Goal: Information Seeking & Learning: Learn about a topic

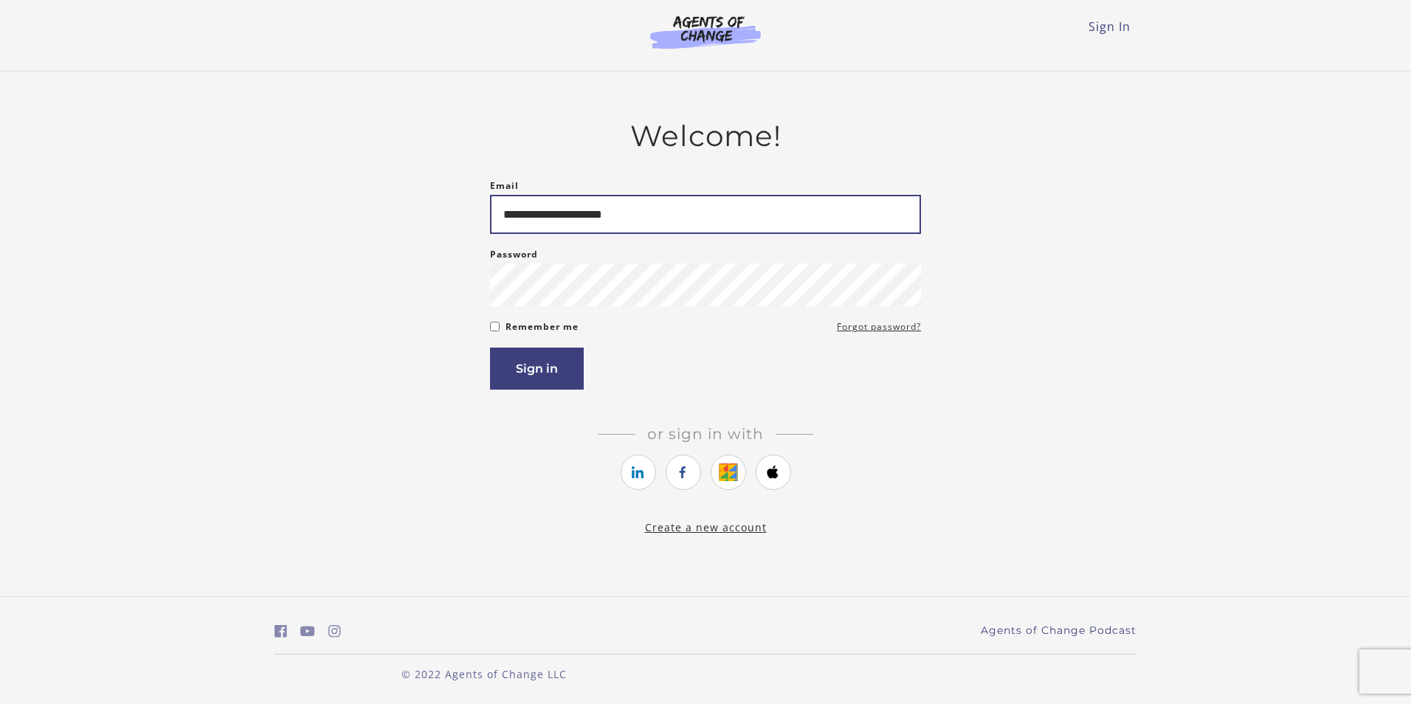
type input "**********"
click at [521, 367] on button "Sign in" at bounding box center [537, 368] width 94 height 42
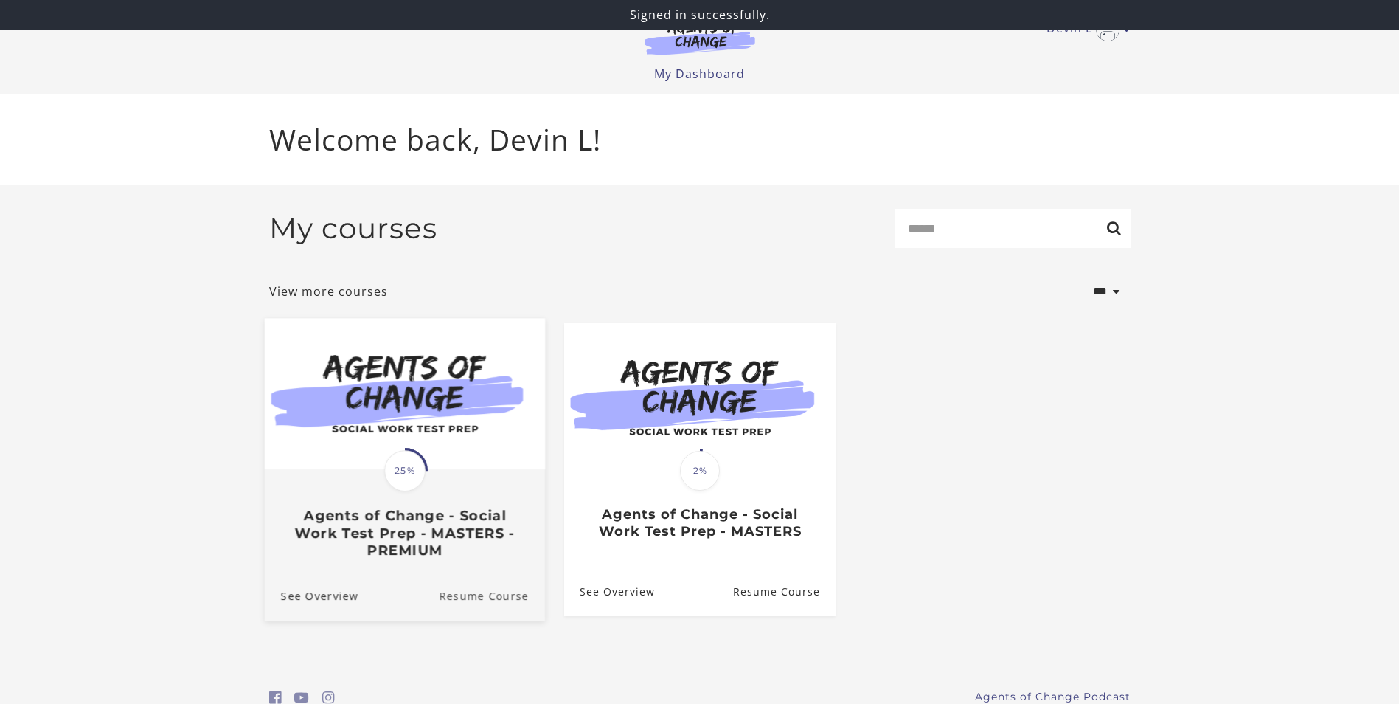
click at [487, 601] on link "Resume Course" at bounding box center [492, 594] width 106 height 49
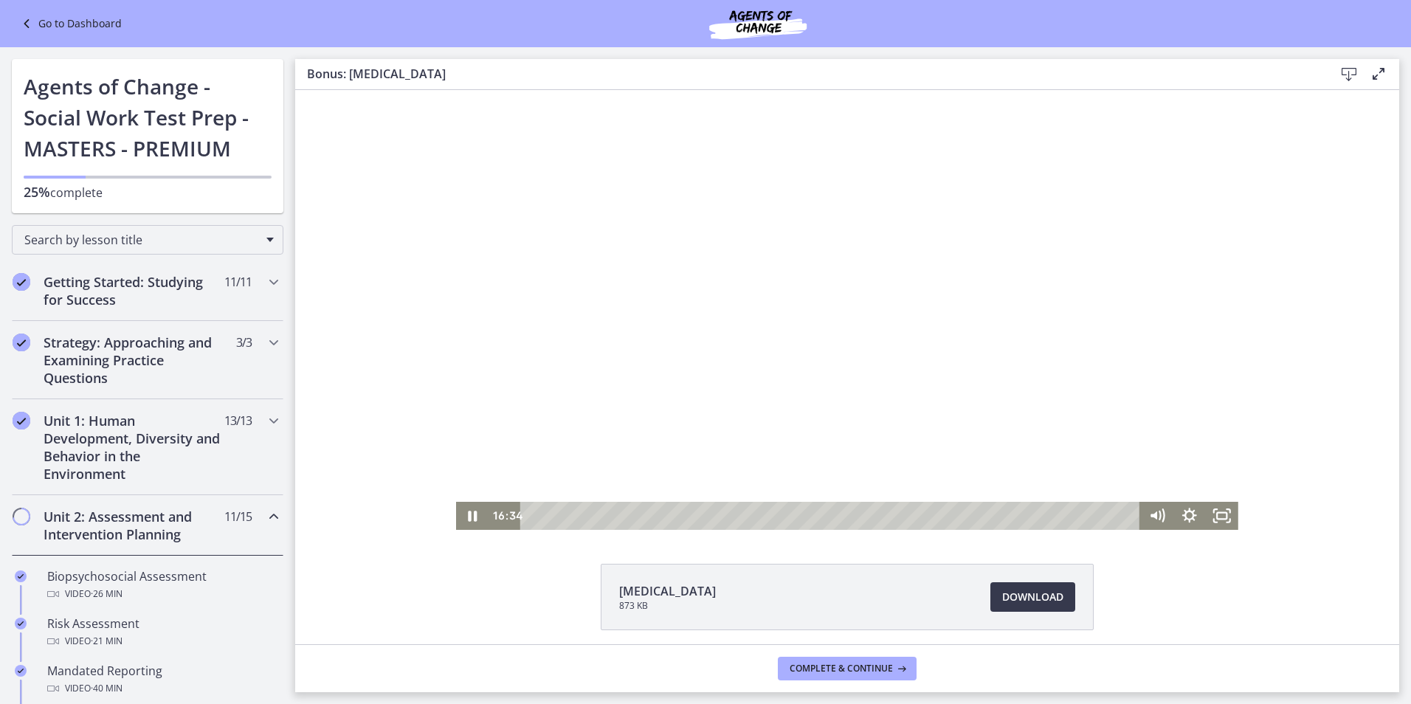
click at [629, 312] on div at bounding box center [847, 310] width 782 height 440
click at [735, 317] on div at bounding box center [847, 310] width 782 height 440
click at [532, 514] on div "0:02" at bounding box center [832, 516] width 600 height 28
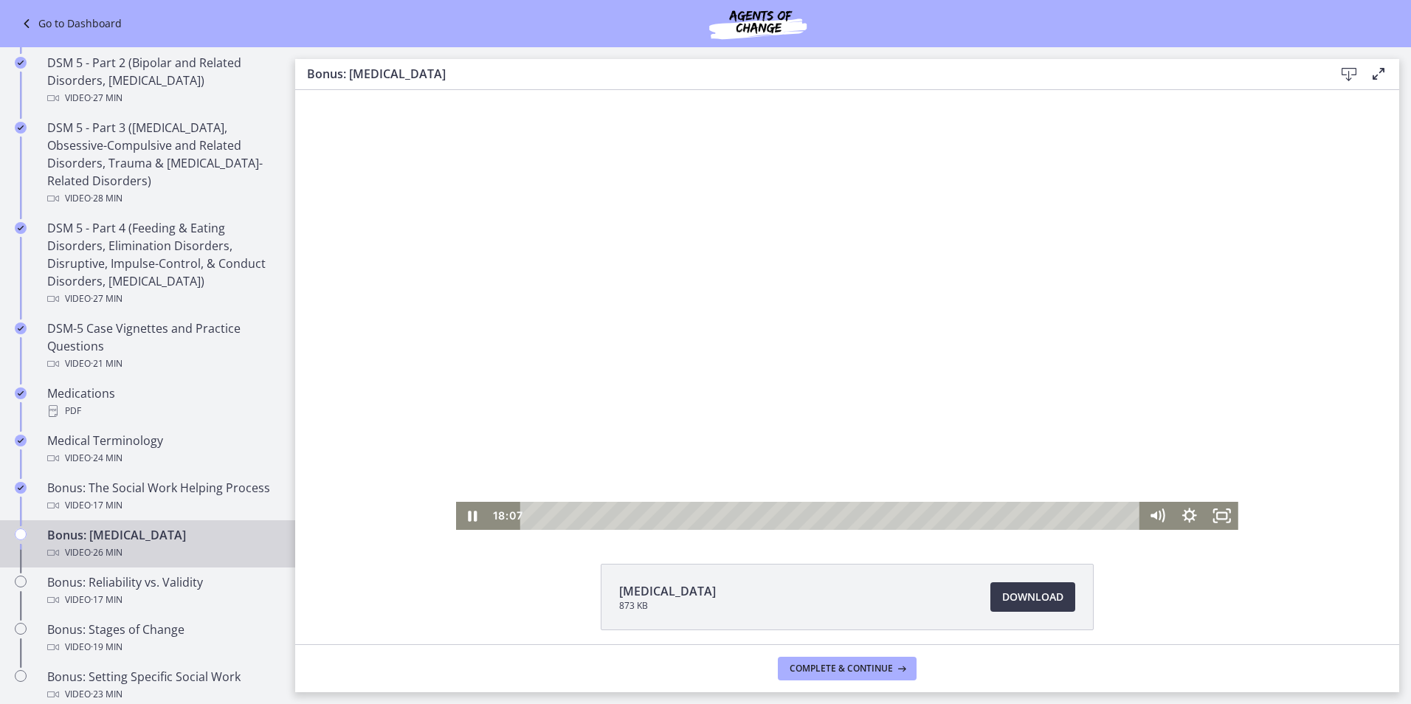
click at [792, 331] on div at bounding box center [847, 310] width 782 height 440
click at [676, 325] on div at bounding box center [847, 310] width 782 height 440
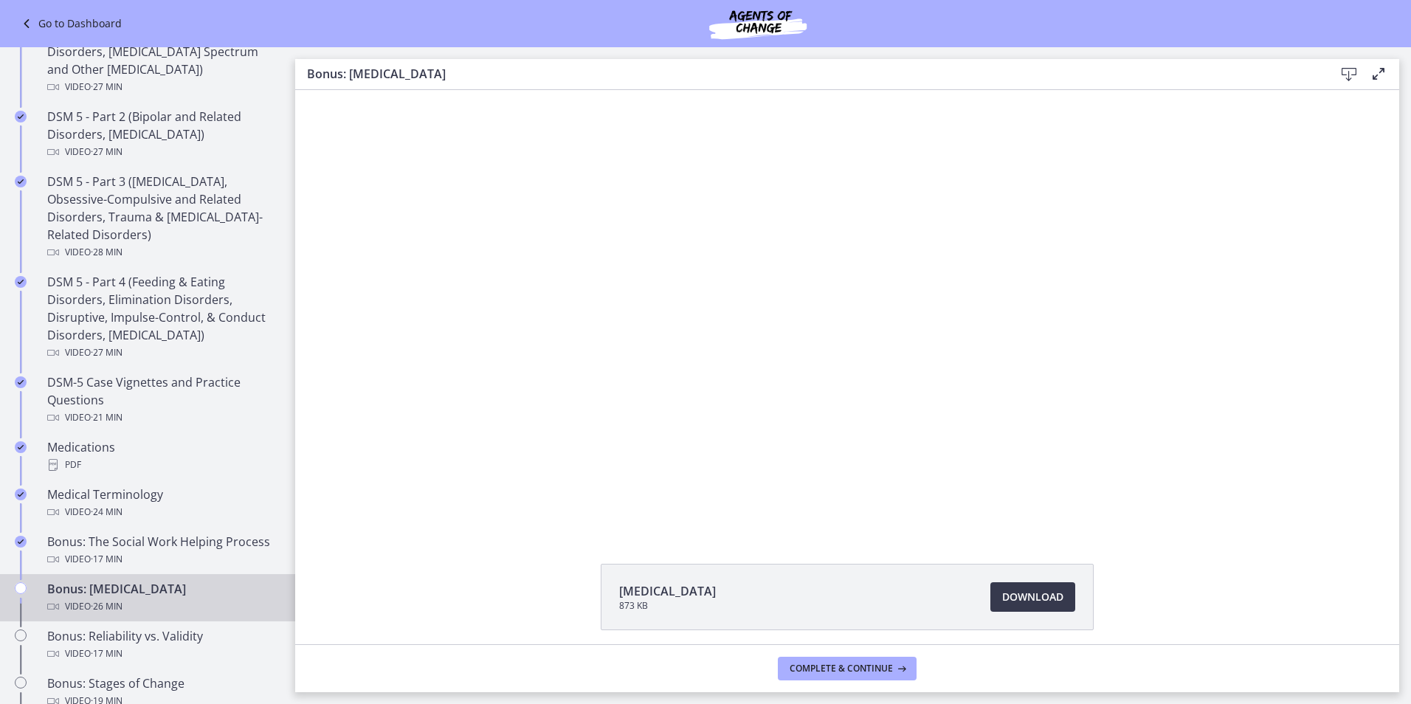
scroll to position [664, 0]
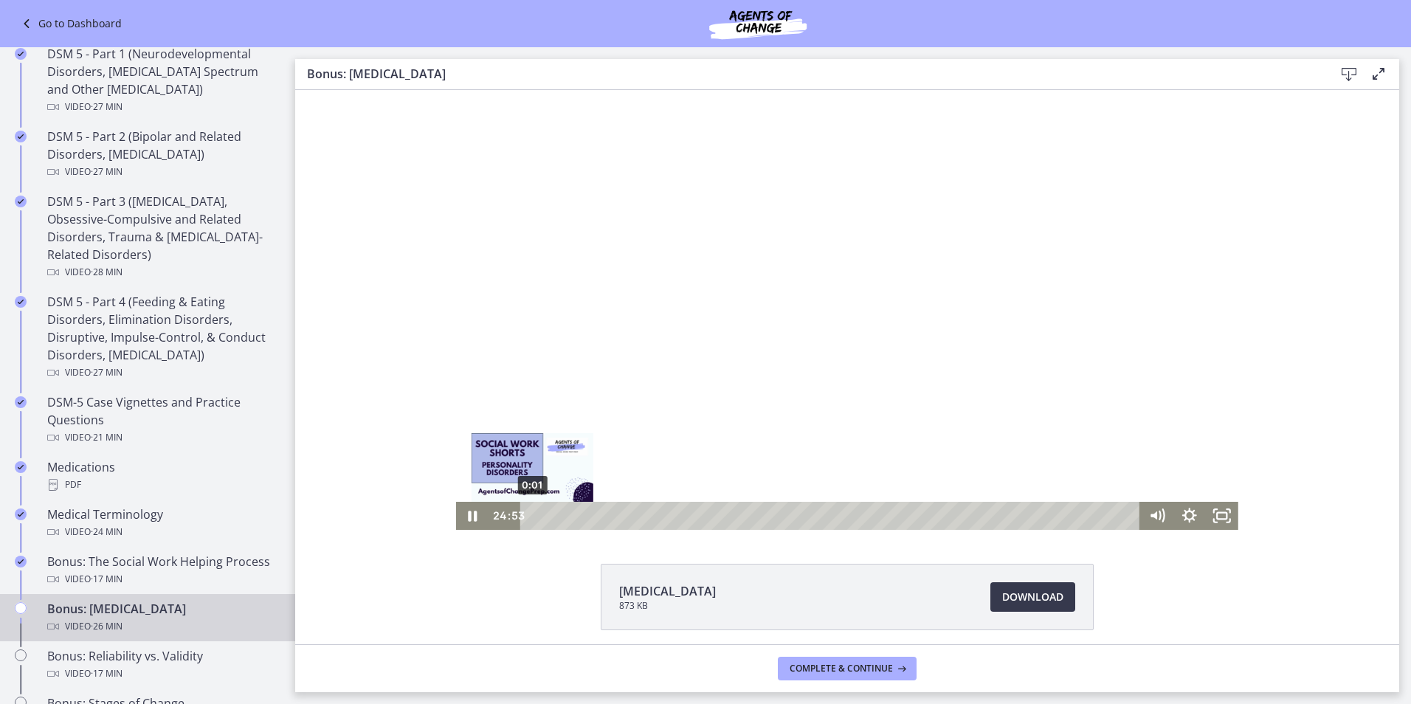
click at [532, 518] on div "0:01" at bounding box center [832, 516] width 600 height 28
click at [1213, 516] on icon "Fullscreen" at bounding box center [1221, 516] width 32 height 28
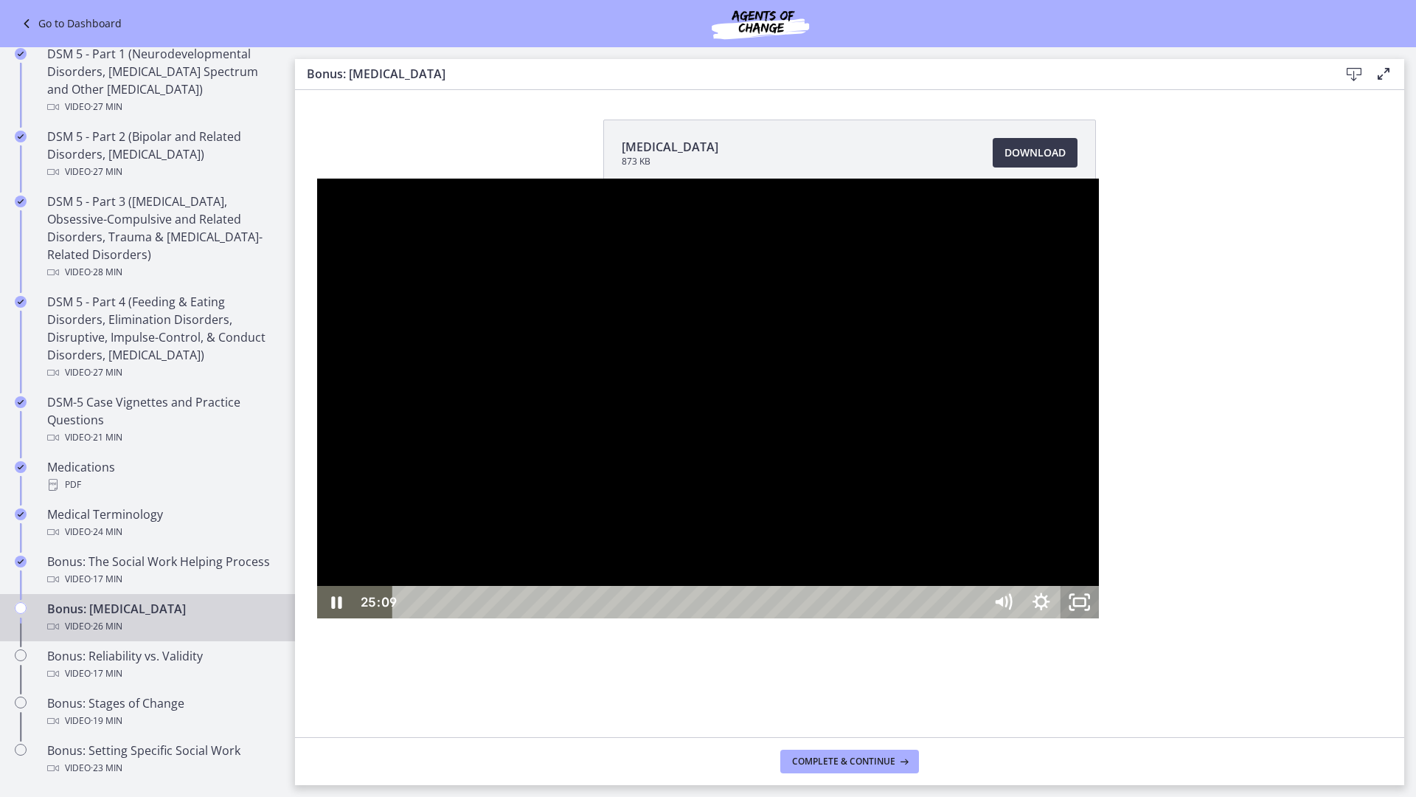
click at [1099, 618] on icon "Unfullscreen" at bounding box center [1080, 602] width 38 height 32
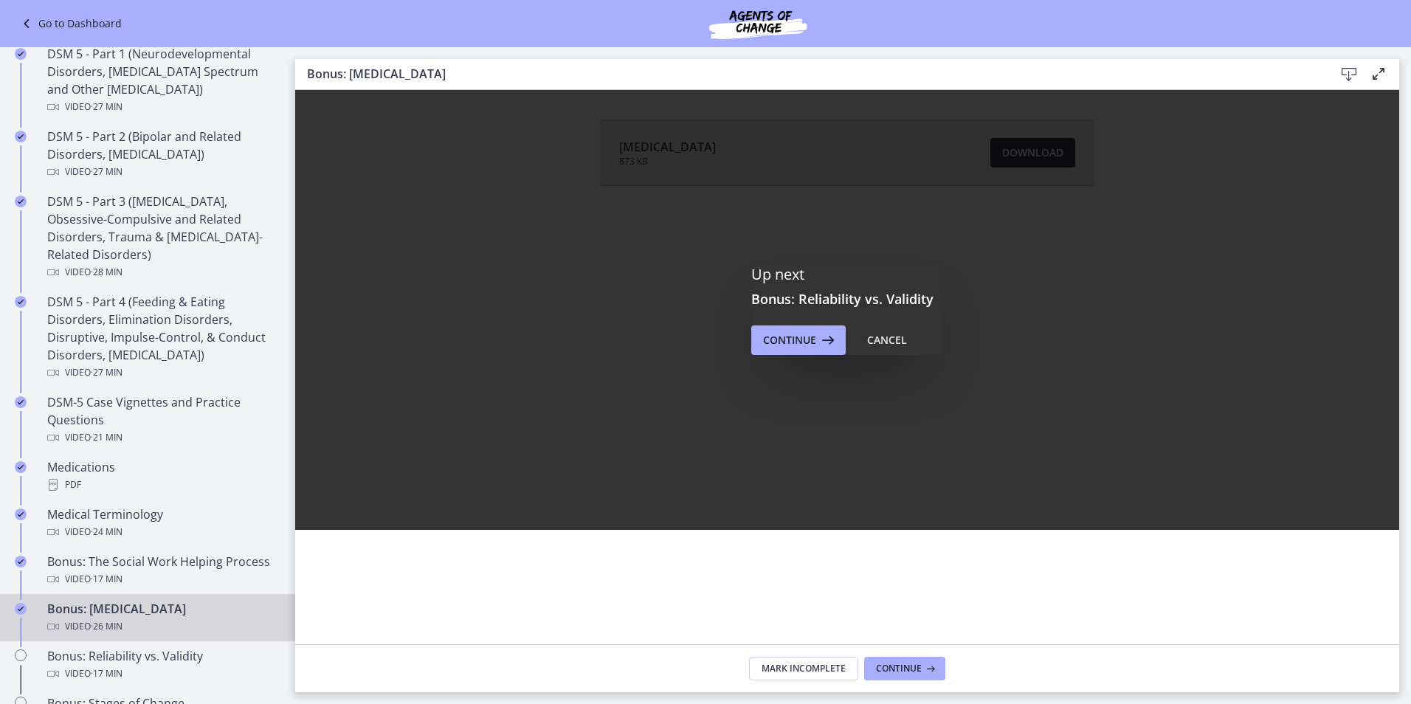
scroll to position [0, 0]
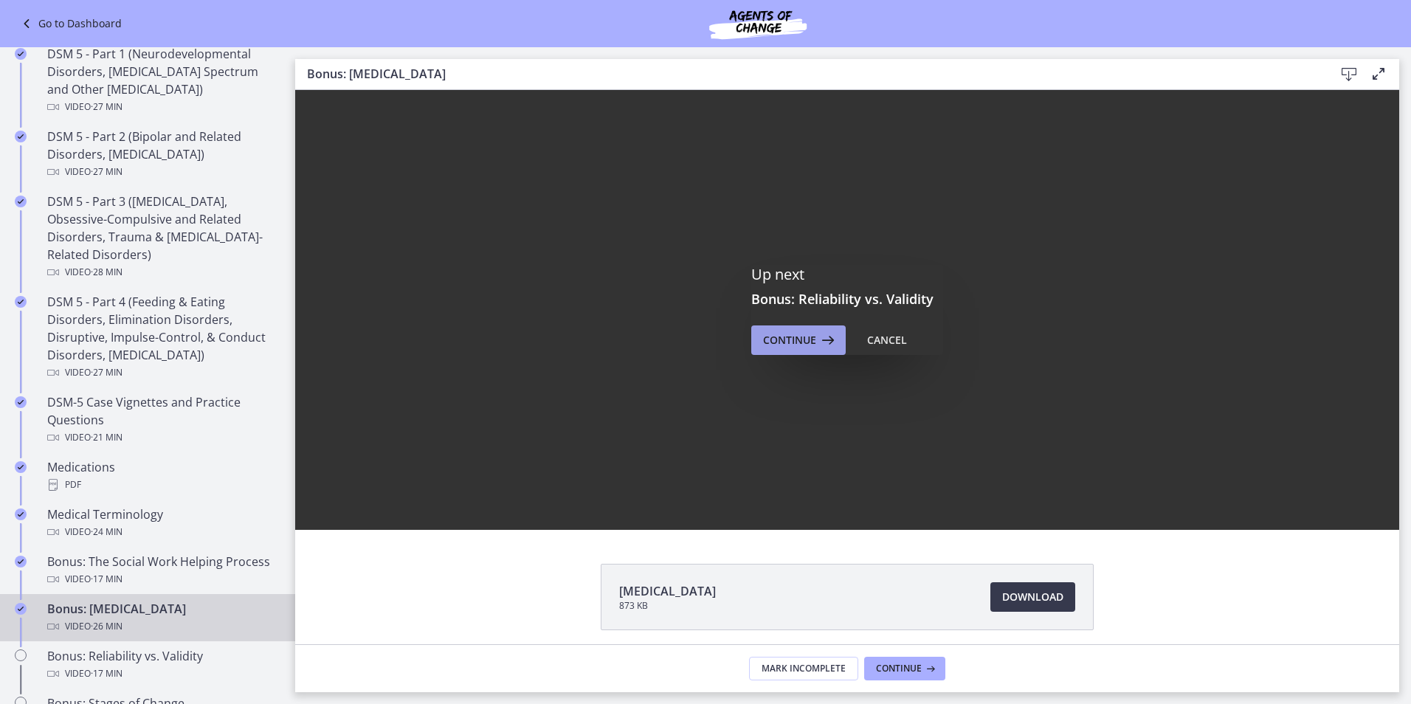
click at [755, 343] on button "Continue" at bounding box center [798, 340] width 94 height 30
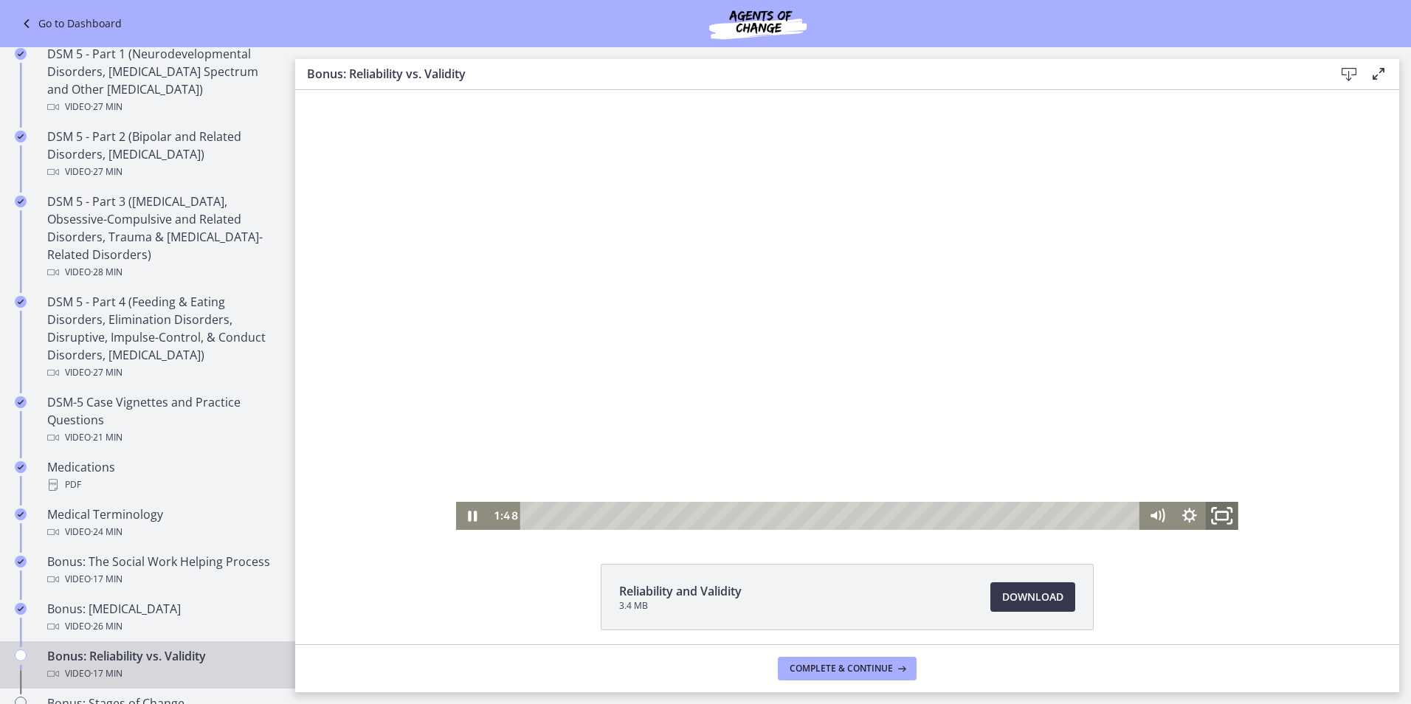
click at [1219, 516] on icon "Fullscreen" at bounding box center [1221, 516] width 39 height 34
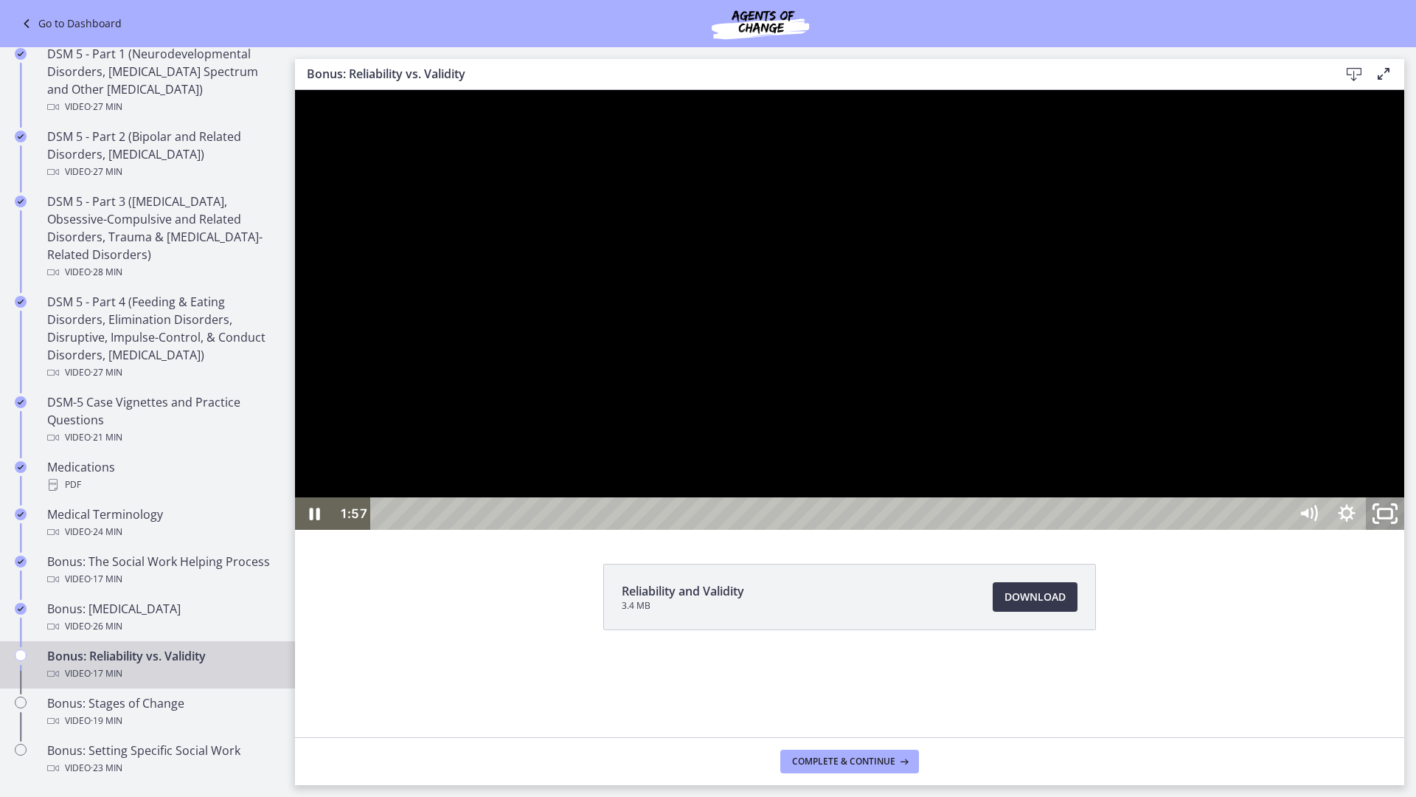
click at [1393, 518] on rect "Unfullscreen" at bounding box center [1386, 513] width 14 height 9
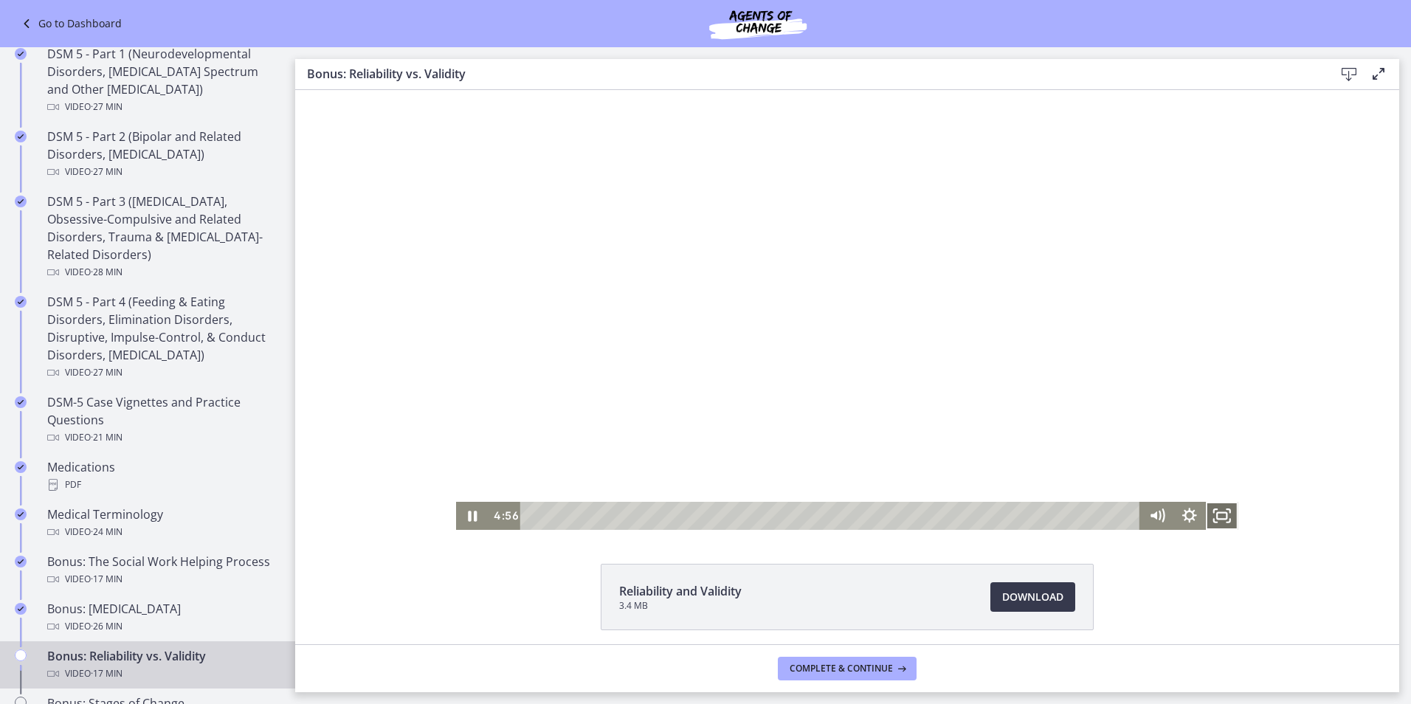
click at [1219, 513] on icon "Fullscreen" at bounding box center [1221, 516] width 32 height 28
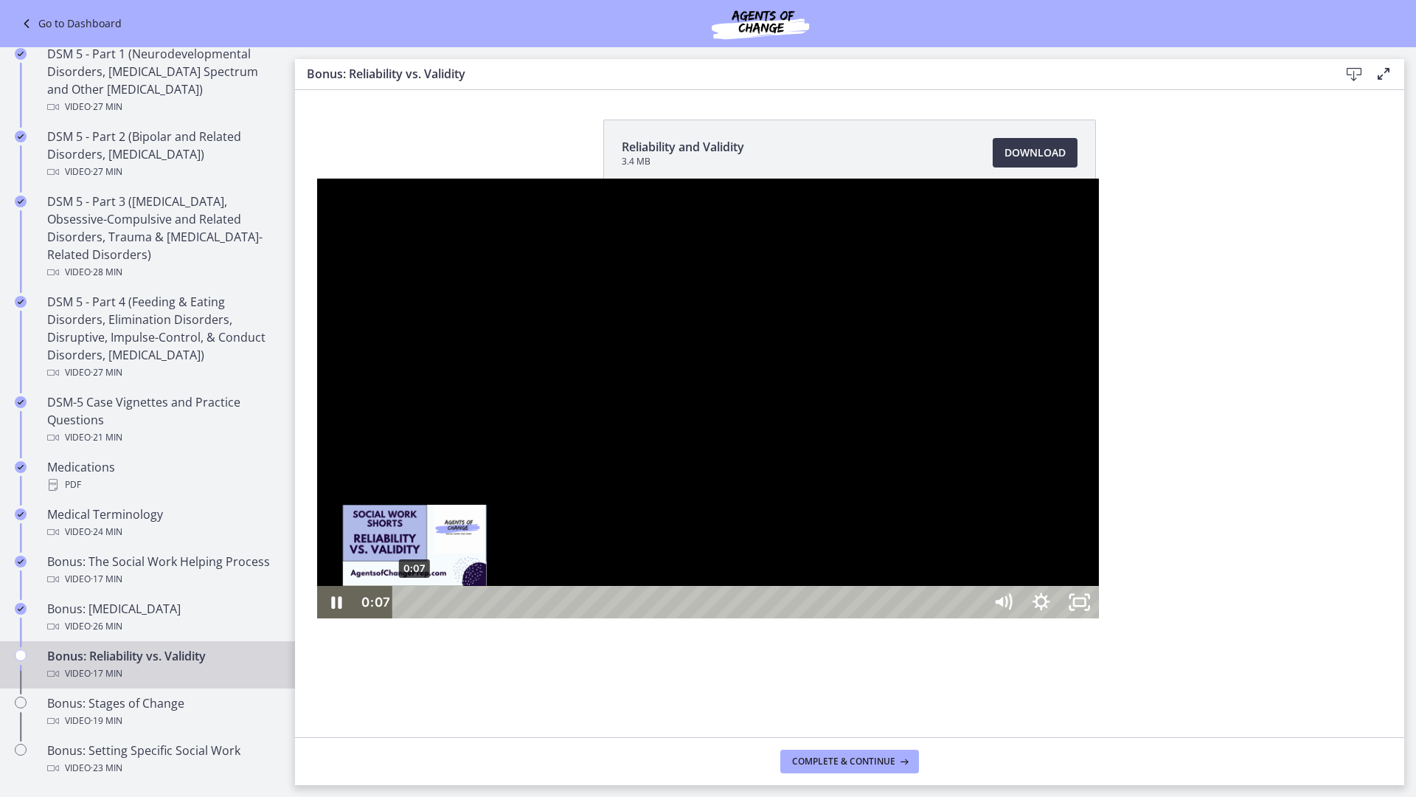
click at [406, 618] on div "0:07" at bounding box center [690, 602] width 568 height 32
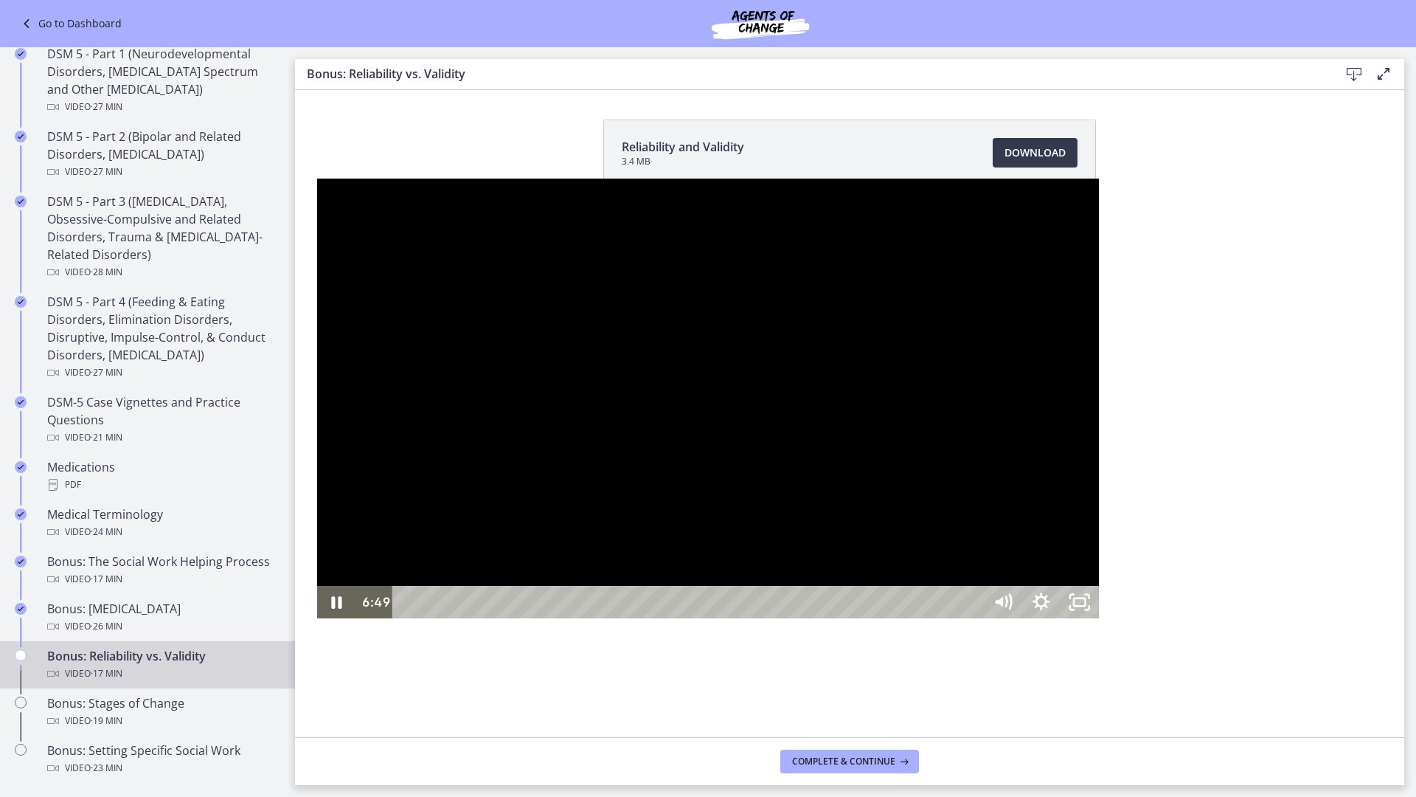
click at [880, 446] on div at bounding box center [708, 399] width 782 height 440
click at [1099, 618] on icon "Unfullscreen" at bounding box center [1080, 602] width 38 height 32
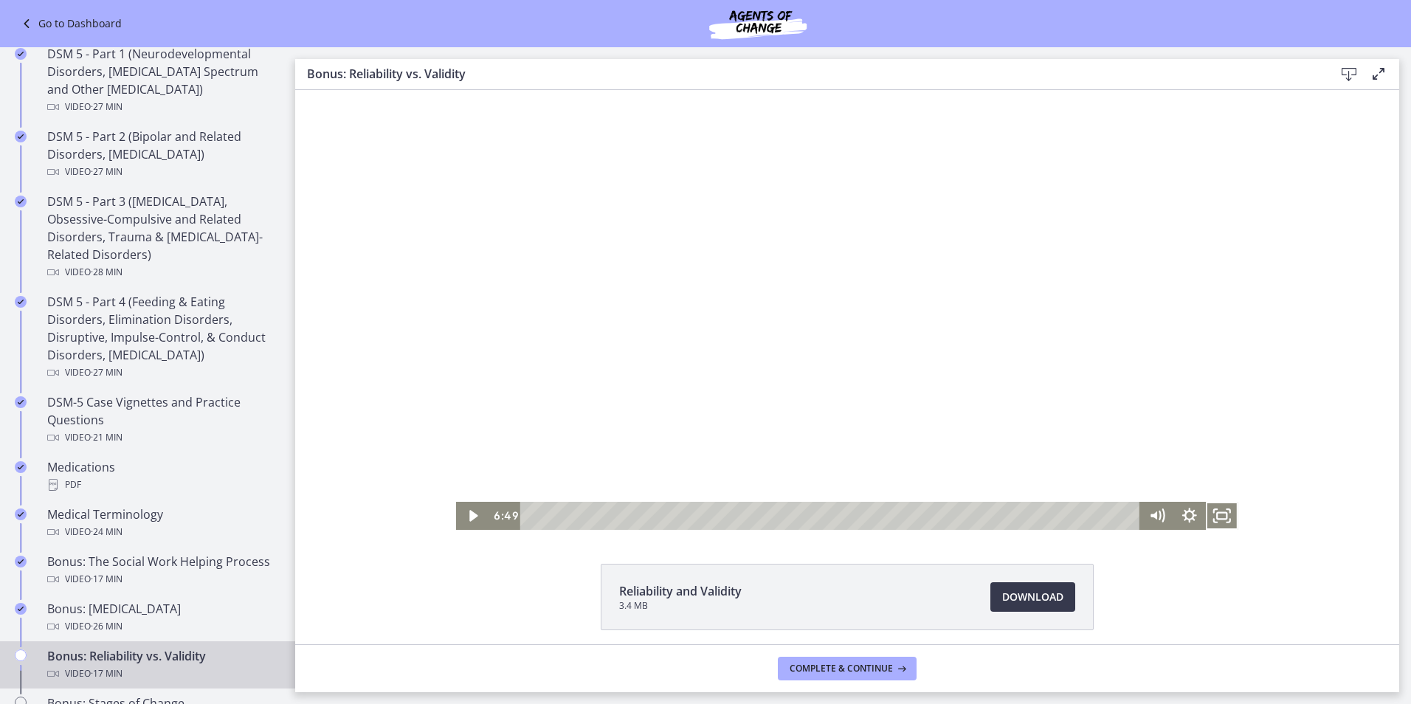
click at [664, 369] on div at bounding box center [847, 310] width 782 height 440
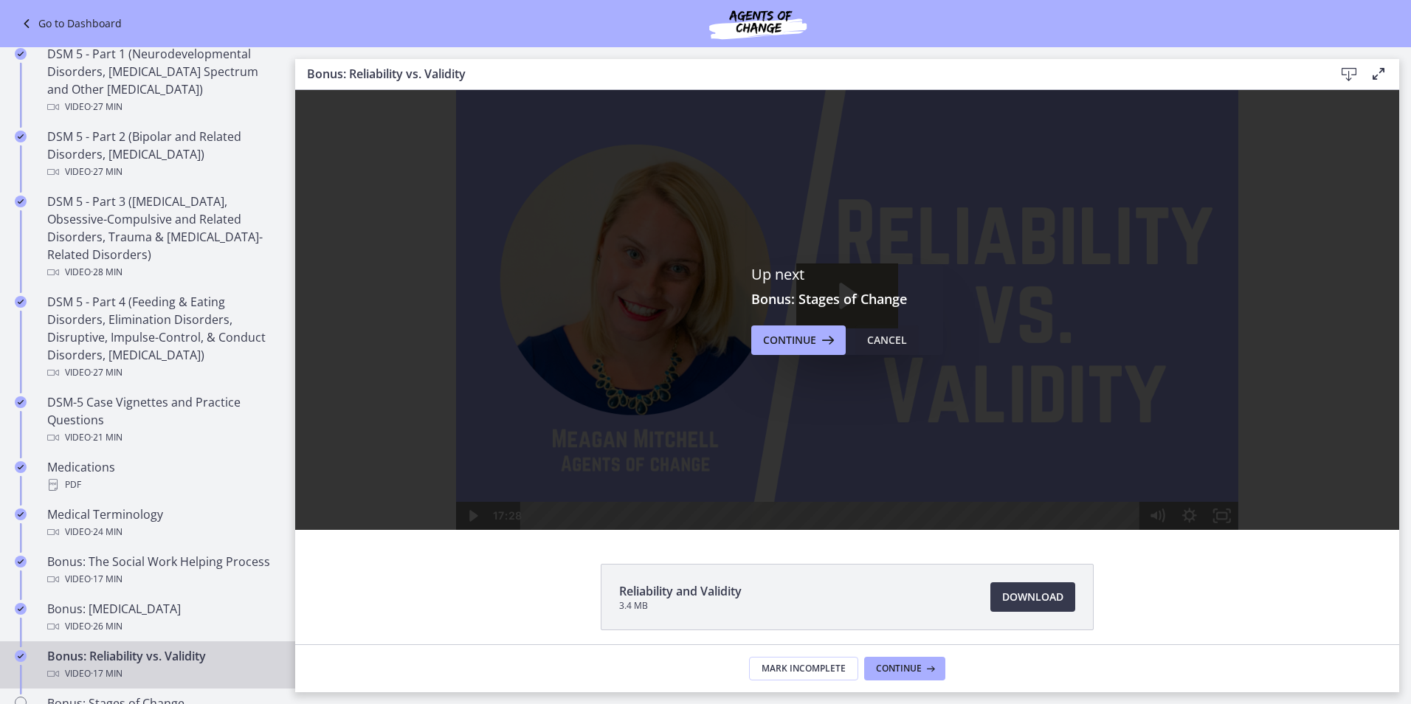
click at [887, 342] on div "Cancel" at bounding box center [887, 340] width 40 height 18
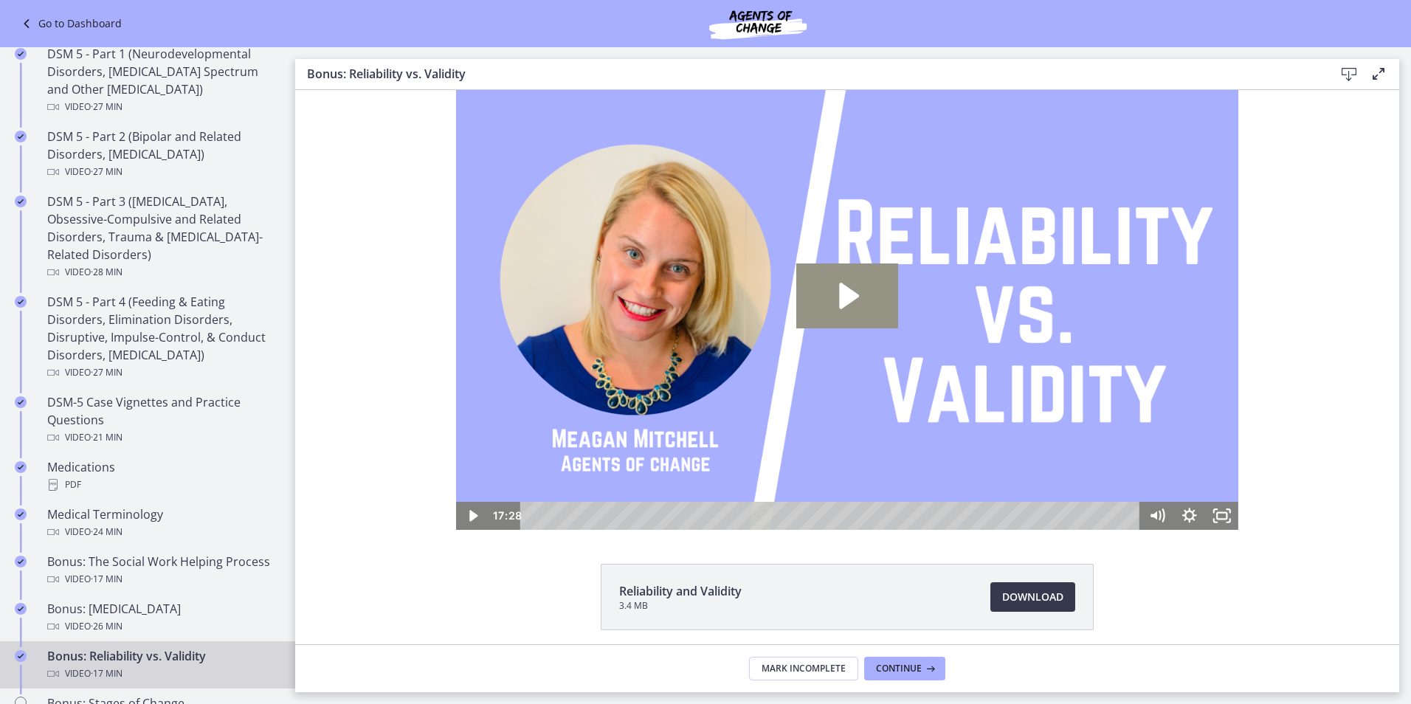
click at [823, 304] on icon "Play Video: cls55igrkbac72sj7790.mp4" at bounding box center [847, 295] width 102 height 65
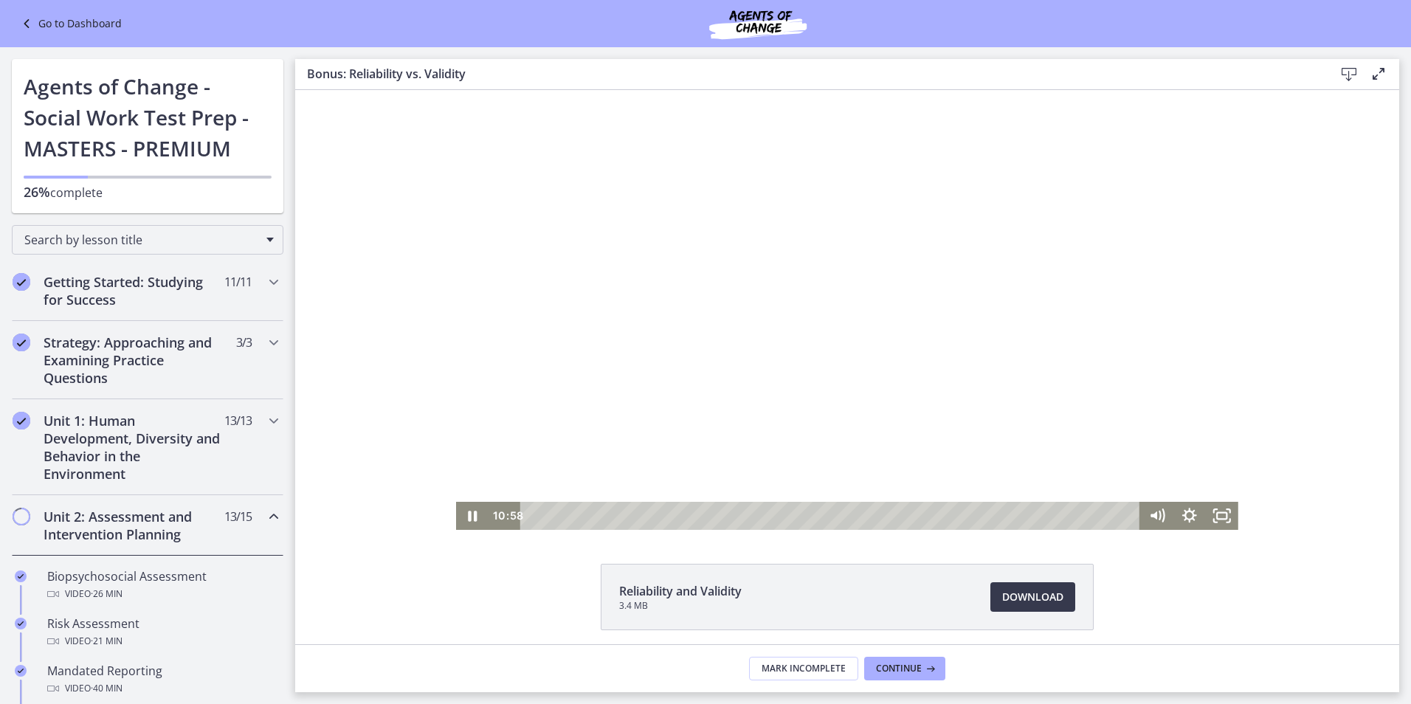
scroll to position [664, 0]
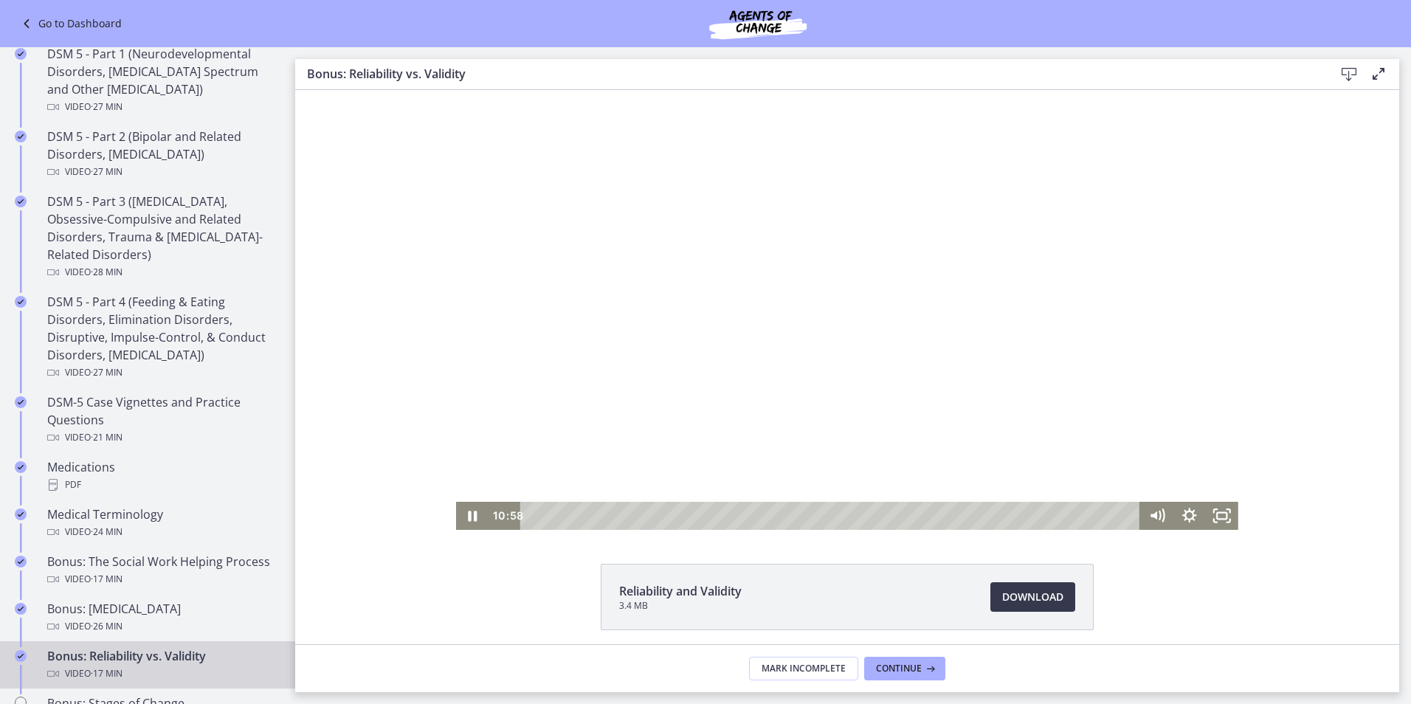
click at [588, 291] on div at bounding box center [847, 310] width 782 height 440
